Goal: Task Accomplishment & Management: Complete application form

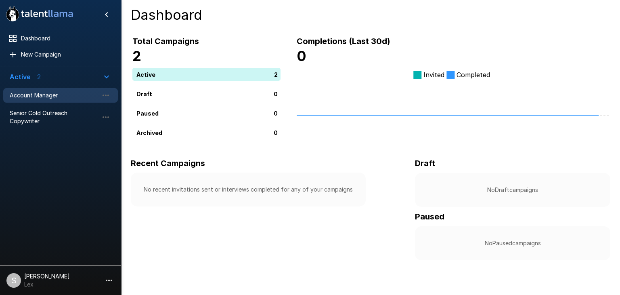
click at [42, 95] on span "Account Manager" at bounding box center [54, 95] width 89 height 8
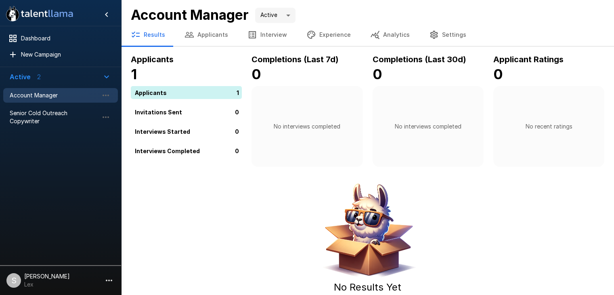
click at [159, 95] on div "1" at bounding box center [188, 92] width 114 height 13
click at [159, 96] on div "1" at bounding box center [188, 92] width 114 height 13
click at [211, 34] on button "Applicants" at bounding box center [206, 34] width 63 height 23
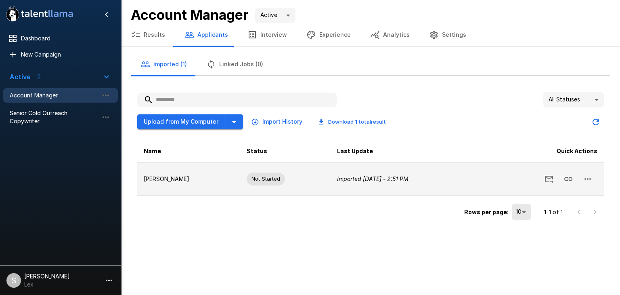
click at [587, 179] on icon "button" at bounding box center [588, 179] width 10 height 10
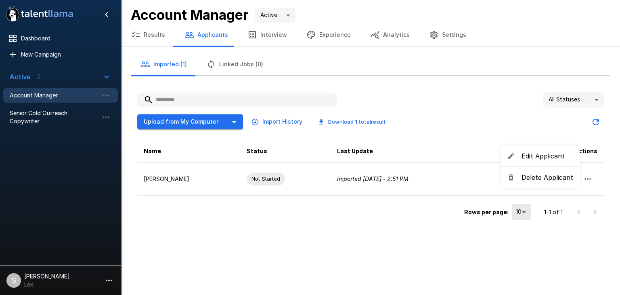
click at [406, 219] on div at bounding box center [310, 147] width 620 height 295
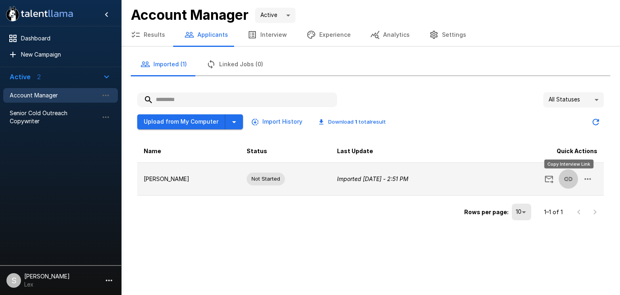
click at [565, 180] on icon "Copy Interview Link" at bounding box center [568, 179] width 10 height 10
click at [587, 180] on icon "button" at bounding box center [588, 179] width 10 height 10
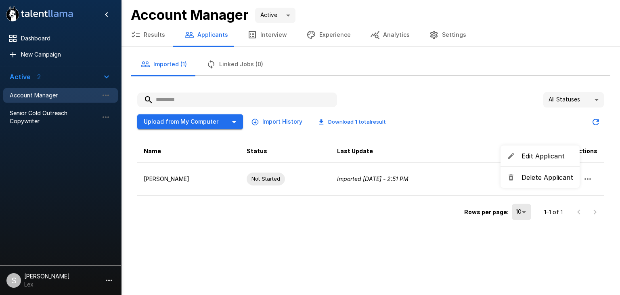
click at [333, 38] on div at bounding box center [310, 147] width 620 height 295
click at [333, 36] on button "Experience" at bounding box center [329, 34] width 64 height 23
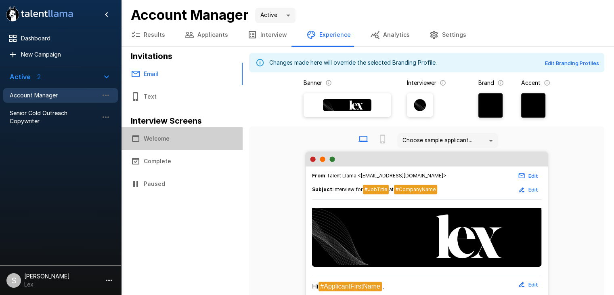
click at [158, 139] on button "Welcome" at bounding box center [181, 138] width 121 height 23
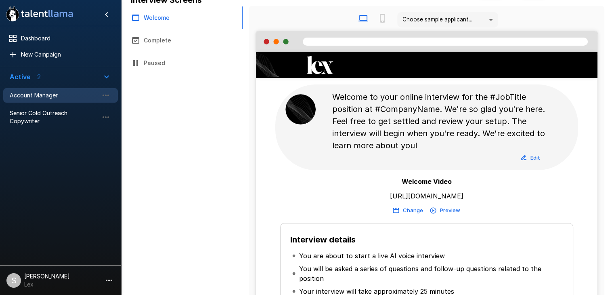
scroll to position [121, 0]
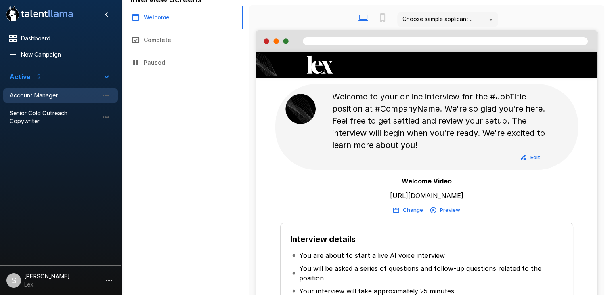
click at [441, 205] on button "Preview" at bounding box center [445, 209] width 34 height 13
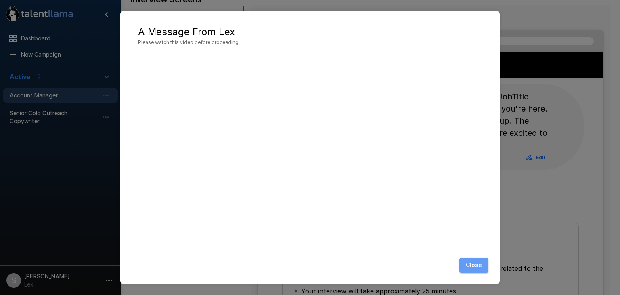
click at [467, 262] on button "Close" at bounding box center [473, 264] width 29 height 15
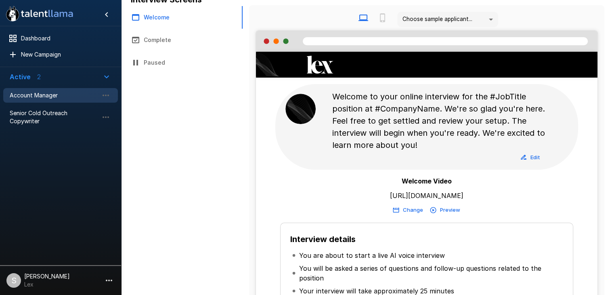
drag, startPoint x: 477, startPoint y: 194, endPoint x: 365, endPoint y: 205, distance: 112.8
click at [365, 205] on div "Welcome Video https://youtu.be/ASwnPH1uoBc Change Preview" at bounding box center [426, 196] width 341 height 40
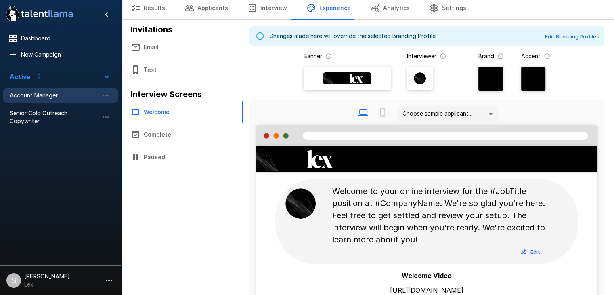
scroll to position [22, 0]
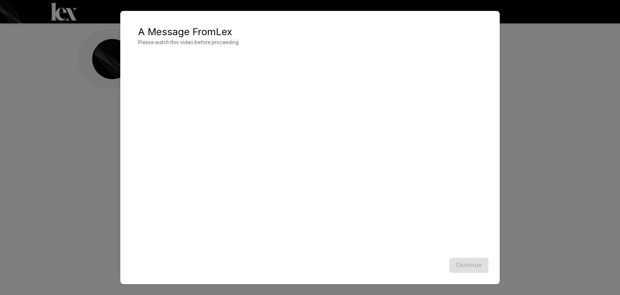
click at [513, 124] on div "A Message From Lex Please watch this video before proceeding Continue" at bounding box center [310, 147] width 620 height 295
click at [471, 264] on button "Continue" at bounding box center [468, 264] width 39 height 15
